Goal: Information Seeking & Learning: Learn about a topic

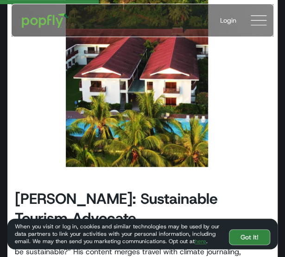
scroll to position [1913, 0]
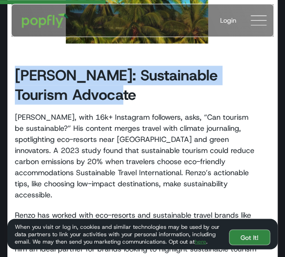
drag, startPoint x: 17, startPoint y: 55, endPoint x: 83, endPoint y: 74, distance: 69.3
click at [83, 74] on h2 "[PERSON_NAME]: Sustainable Tourism Advocate" at bounding box center [137, 85] width 244 height 39
copy strong "[PERSON_NAME]: Sustainable Tourism Advocate"
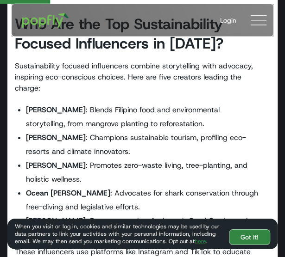
scroll to position [679, 0]
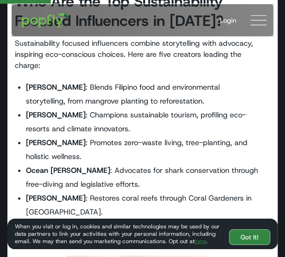
click at [70, 110] on strong "[PERSON_NAME]" at bounding box center [56, 115] width 60 height 10
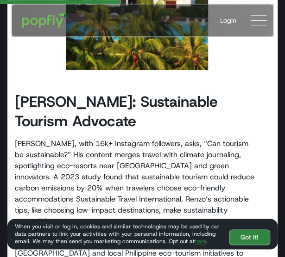
scroll to position [1913, 0]
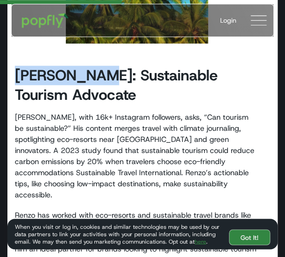
drag, startPoint x: 17, startPoint y: 51, endPoint x: 104, endPoint y: 50, distance: 87.5
click at [104, 66] on strong "[PERSON_NAME]: Sustainable Tourism Advocate" at bounding box center [116, 85] width 203 height 39
copy strong "[PERSON_NAME]"
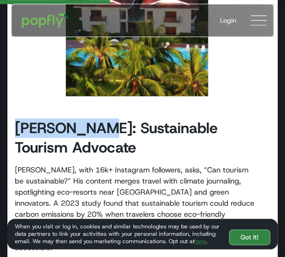
scroll to position [1860, 0]
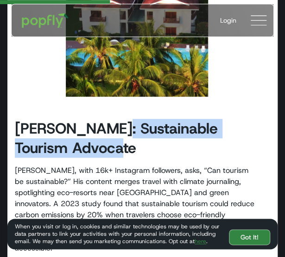
drag, startPoint x: 117, startPoint y: 110, endPoint x: 118, endPoint y: 127, distance: 17.2
click at [118, 127] on h2 "[PERSON_NAME]: Sustainable Tourism Advocate" at bounding box center [137, 138] width 244 height 39
copy strong "Sustainable Tourism Advocate"
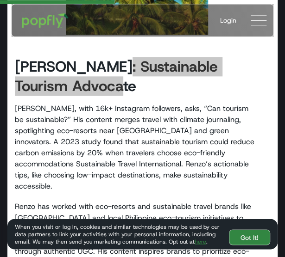
scroll to position [1930, 0]
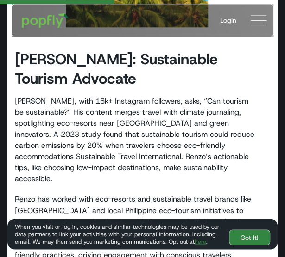
click at [200, 147] on p "[PERSON_NAME], with 16k+ Instagram followers, asks, “Can tourism be sustainable…" at bounding box center [137, 140] width 244 height 89
click at [206, 144] on p "[PERSON_NAME], with 16k+ Instagram followers, asks, “Can tourism be sustainable…" at bounding box center [137, 140] width 244 height 89
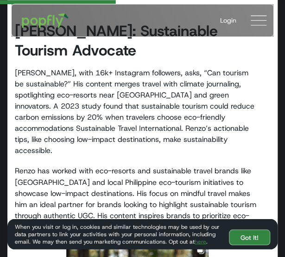
scroll to position [1957, 0]
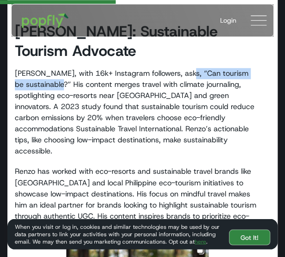
drag, startPoint x: 189, startPoint y: 47, endPoint x: 60, endPoint y: 63, distance: 130.2
click at [60, 68] on p "[PERSON_NAME], with 16k+ Instagram followers, asks, “Can tourism be sustainable…" at bounding box center [137, 112] width 244 height 89
copy p "“Can tourism be sustainable?”"
click at [193, 118] on p "[PERSON_NAME], with 16k+ Instagram followers, asks, “Can tourism be sustainable…" at bounding box center [137, 112] width 244 height 89
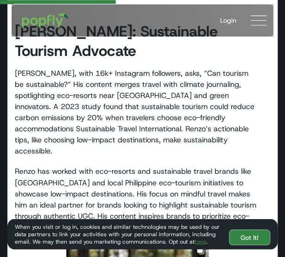
click at [121, 73] on p "[PERSON_NAME], with 16k+ Instagram followers, asks, “Can tourism be sustainable…" at bounding box center [137, 112] width 244 height 89
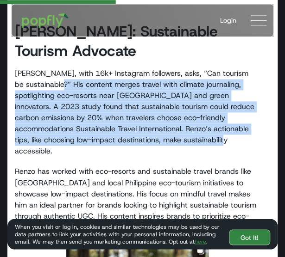
drag, startPoint x: 59, startPoint y: 64, endPoint x: 169, endPoint y: 120, distance: 123.8
click at [169, 120] on p "[PERSON_NAME], with 16k+ Instagram followers, asks, “Can tourism be sustainable…" at bounding box center [137, 112] width 244 height 89
copy p "His content merges travel with climate journaling, spotlighting eco-resorts nea…"
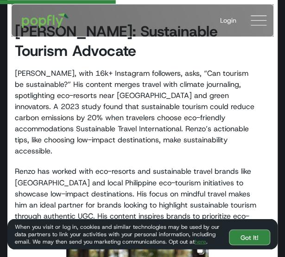
click at [116, 166] on p "Renzo has worked with eco-resorts and sustainable travel brands like [GEOGRAPHI…" at bounding box center [137, 199] width 244 height 67
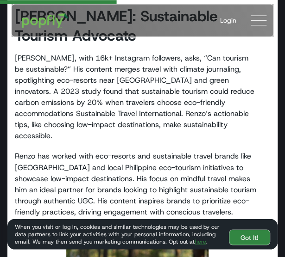
scroll to position [1973, 0]
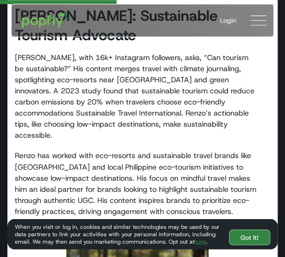
click at [92, 150] on p "Renzo has worked with eco-resorts and sustainable travel brands like [GEOGRAPHI…" at bounding box center [137, 183] width 244 height 67
click at [188, 150] on p "Renzo has worked with eco-resorts and sustainable travel brands like [GEOGRAPHI…" at bounding box center [137, 183] width 244 height 67
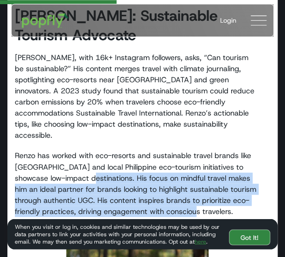
drag, startPoint x: 83, startPoint y: 142, endPoint x: 215, endPoint y: 176, distance: 136.4
click at [215, 176] on p "Renzo has worked with eco-resorts and sustainable travel brands like [GEOGRAPHI…" at bounding box center [137, 183] width 244 height 67
copy p "His focus on mindful travel makes him an ideal partner for brands looking to hi…"
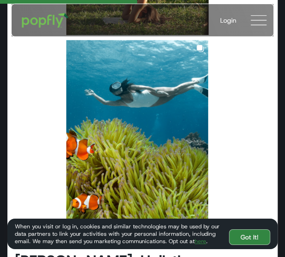
scroll to position [2282, 0]
